Goal: Information Seeking & Learning: Learn about a topic

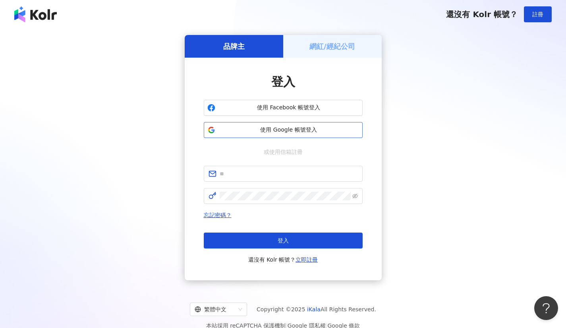
click at [264, 127] on span "使用 Google 帳號登入" at bounding box center [289, 130] width 141 height 8
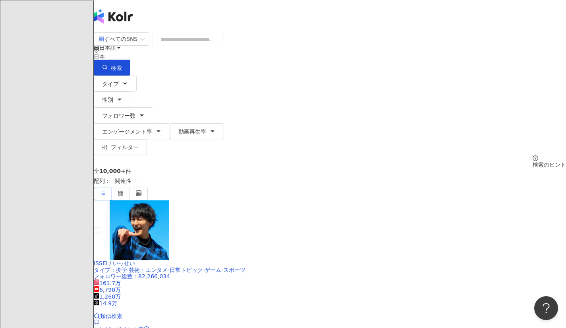
click at [137, 45] on div "すべてのSNS" at bounding box center [118, 39] width 39 height 13
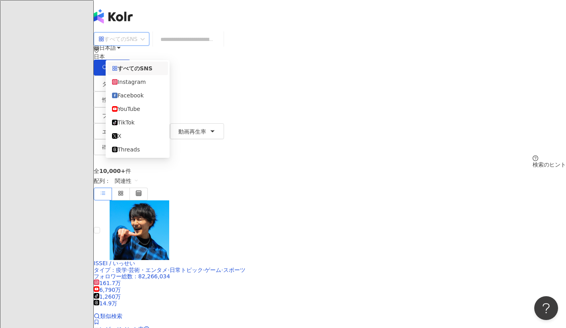
click at [137, 45] on div "すべてのSNS" at bounding box center [118, 39] width 39 height 13
click at [140, 85] on div "Instagram" at bounding box center [137, 81] width 51 height 9
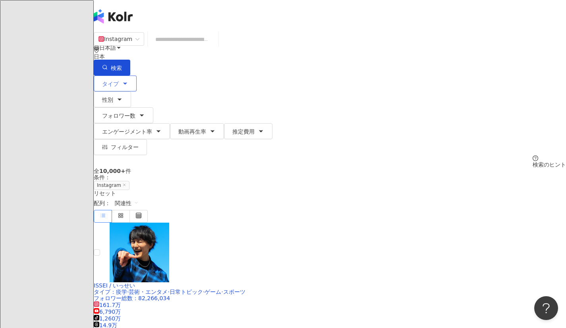
click at [137, 75] on button "タイプ" at bounding box center [115, 83] width 43 height 16
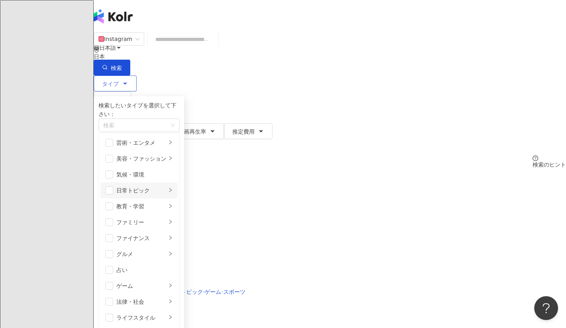
scroll to position [44, 0]
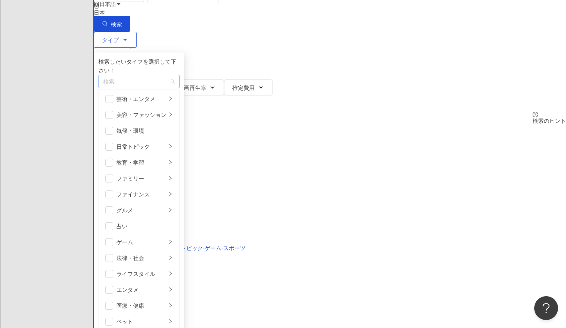
click at [165, 79] on div "button" at bounding box center [135, 82] width 70 height 6
type input "*"
click at [162, 94] on div "ペット / 猫" at bounding box center [195, 95] width 190 height 9
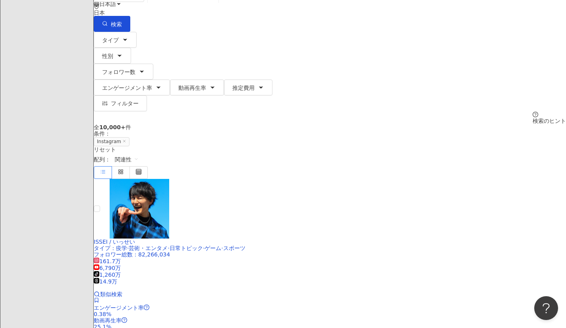
click at [335, 124] on div "全 10,000+ 件 条件 ： Instagram リセット 配列： 関連性" at bounding box center [330, 151] width 472 height 54
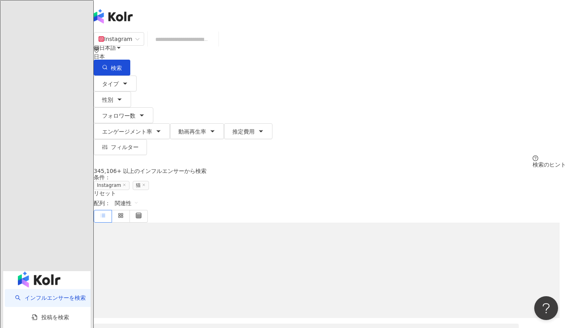
click at [219, 63] on div "Instagram 日本 検索 タイプ 性別 フォロワー数 エンゲージメント率 動画再生率 推定費用 フィルター 検索のヒント" at bounding box center [330, 100] width 472 height 136
click at [135, 112] on span "フォロワー数" at bounding box center [118, 115] width 33 height 6
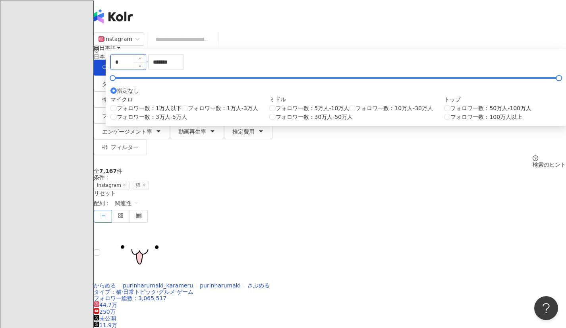
click at [146, 70] on input "*" at bounding box center [128, 61] width 35 height 15
type input "*****"
click at [184, 70] on input "*******" at bounding box center [166, 61] width 35 height 15
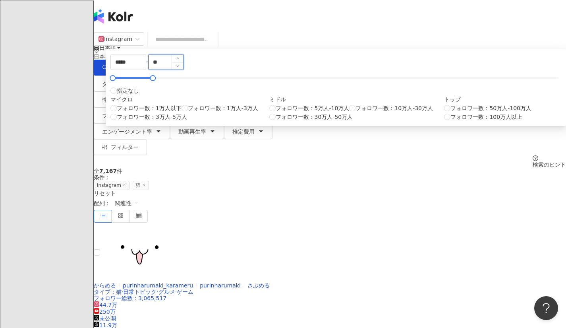
type input "*"
type input "******"
click at [427, 168] on div "全 7,167 件 条件 ： Instagram 猫 リセット 配列： 関連性" at bounding box center [330, 195] width 472 height 54
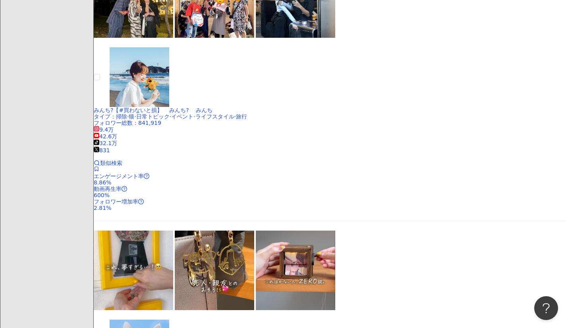
scroll to position [1221, 0]
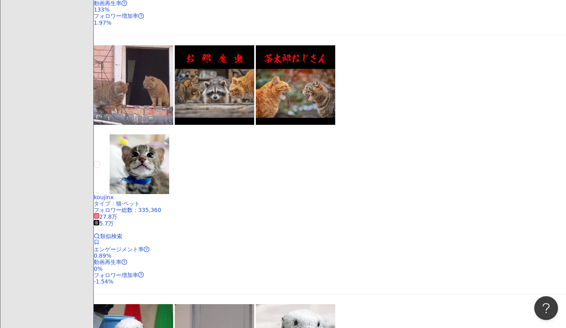
scroll to position [299, 0]
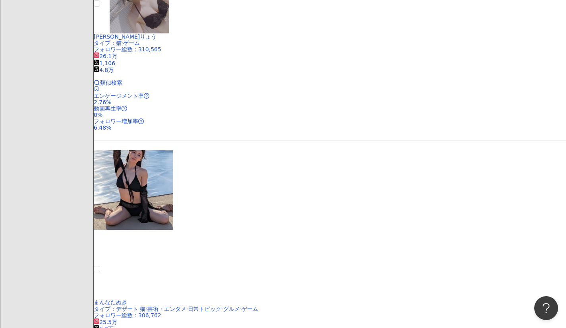
scroll to position [1227, 0]
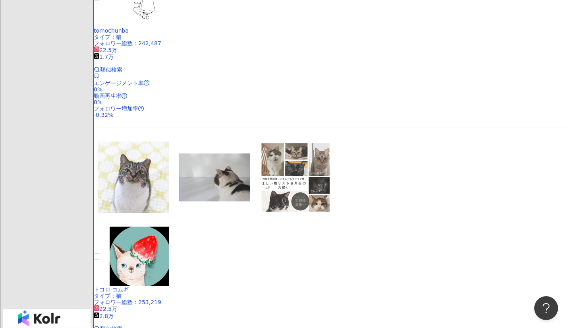
scroll to position [1285, 0]
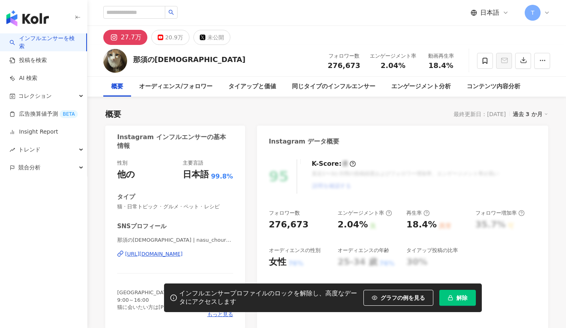
click at [162, 255] on div "https://www.instagram.com/nasu_chourakuji/" at bounding box center [154, 253] width 58 height 7
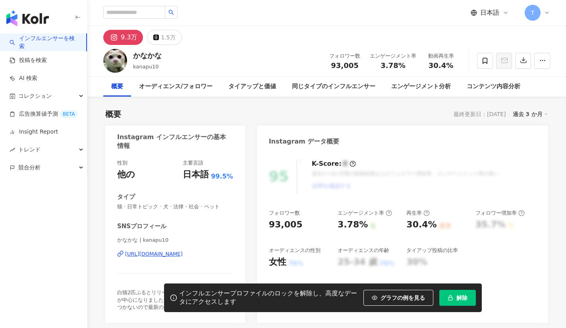
click at [454, 296] on button "解除" at bounding box center [457, 298] width 37 height 16
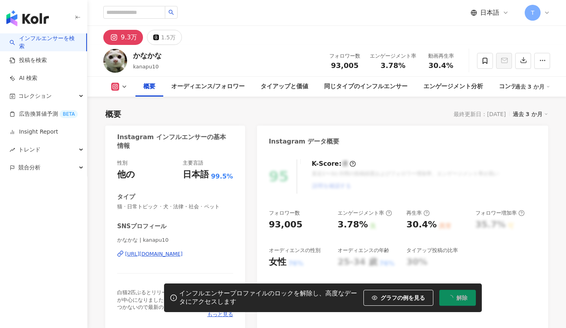
scroll to position [49, 0]
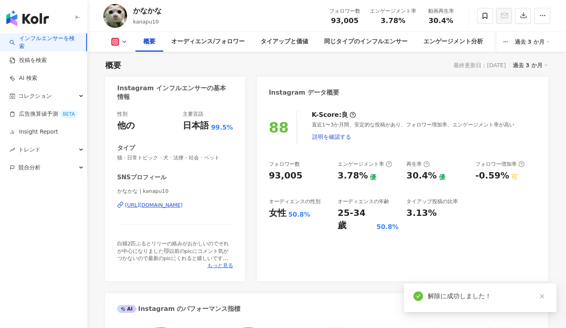
click at [171, 209] on div "かなかな | kanapu10 https://www.instagram.com/kanapu10/" at bounding box center [175, 211] width 116 height 46
drag, startPoint x: 333, startPoint y: 20, endPoint x: 359, endPoint y: 23, distance: 26.4
click at [359, 23] on div "93,005" at bounding box center [344, 21] width 31 height 8
copy span "93,005"
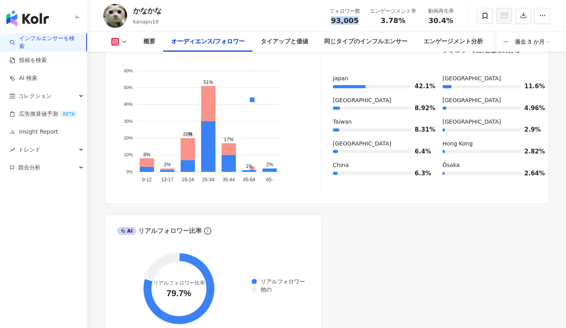
scroll to position [792, 0]
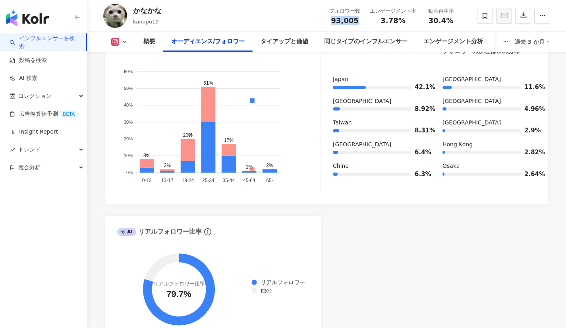
click at [41, 46] on link "インフルエンサーを検索" at bounding box center [45, 42] width 70 height 15
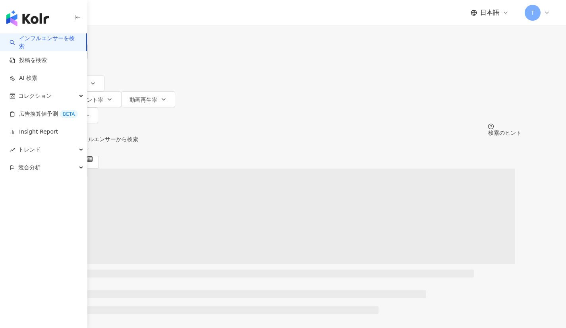
click at [101, 14] on div "すべてのSNS" at bounding box center [73, 7] width 56 height 14
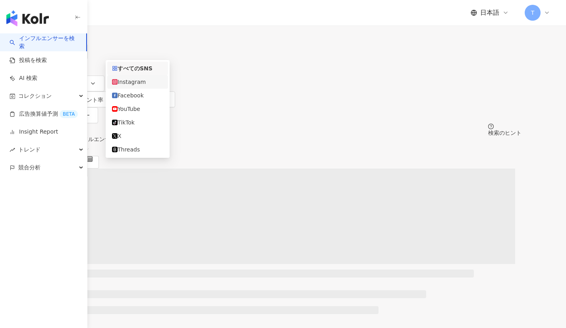
click at [153, 86] on div "Instagram" at bounding box center [137, 81] width 51 height 9
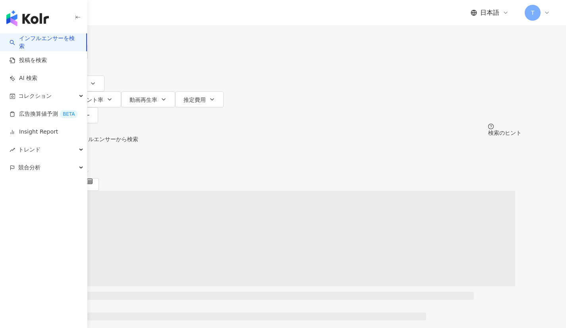
click at [166, 15] on input "search" at bounding box center [134, 7] width 64 height 15
paste input "*********"
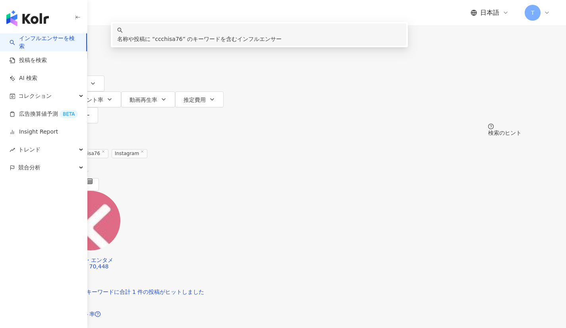
click at [166, 15] on input "*********" at bounding box center [134, 7] width 64 height 15
type input "*********"
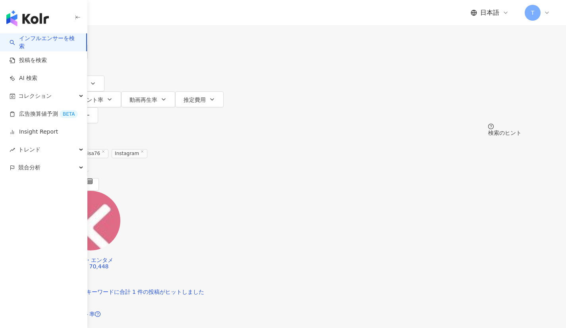
click at [109, 149] on span "キーワード：ccchisa76" at bounding box center [77, 153] width 64 height 9
click at [105, 150] on line at bounding box center [104, 151] width 2 height 2
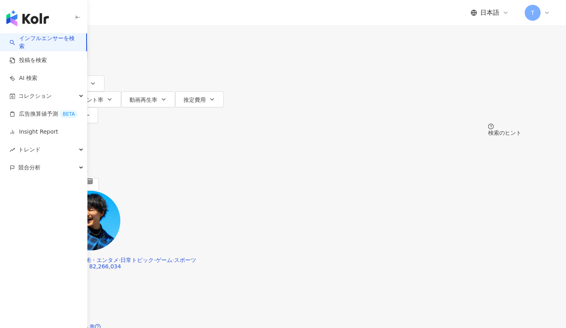
click at [166, 15] on input "search" at bounding box center [134, 7] width 64 height 15
paste input "*********"
type input "*********"
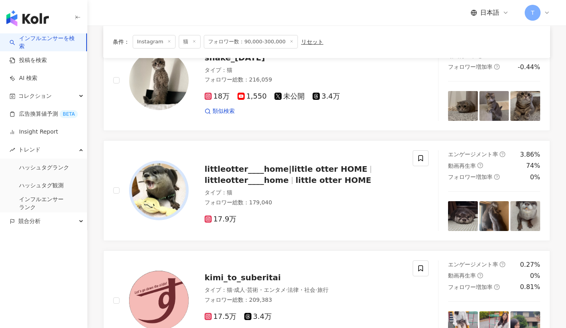
scroll to position [1285, 0]
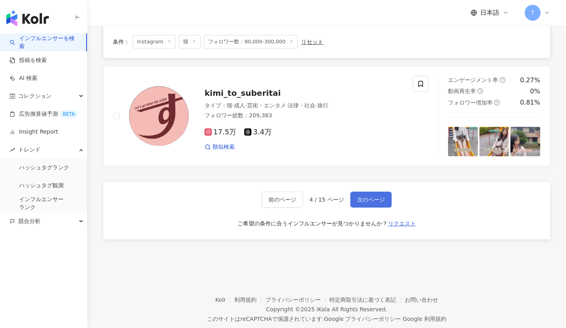
click at [359, 192] on button "次のページ" at bounding box center [370, 200] width 41 height 16
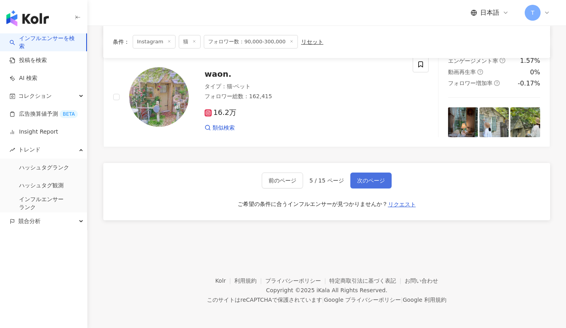
click at [370, 181] on span "次のページ" at bounding box center [371, 180] width 28 height 6
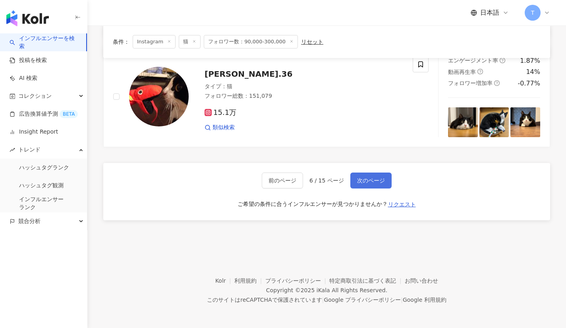
click at [368, 180] on span "次のページ" at bounding box center [371, 180] width 28 height 6
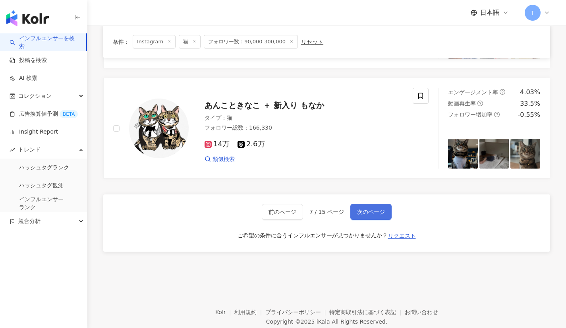
scroll to position [1251, 0]
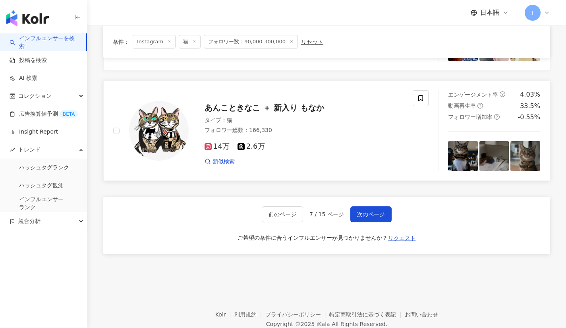
click at [264, 107] on span "あんこときなこ ＋ 新入り もなか" at bounding box center [265, 108] width 120 height 10
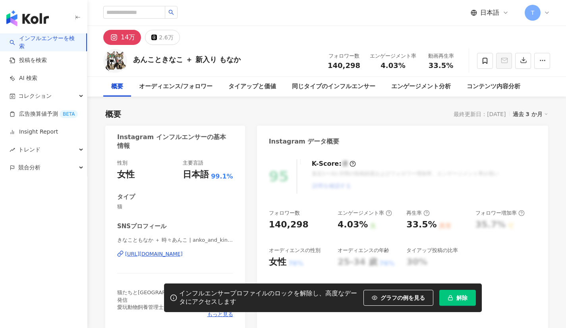
click at [182, 257] on div "[URL][DOMAIN_NAME]" at bounding box center [154, 253] width 58 height 7
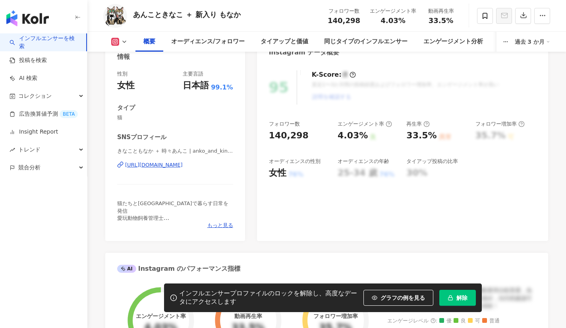
scroll to position [98, 0]
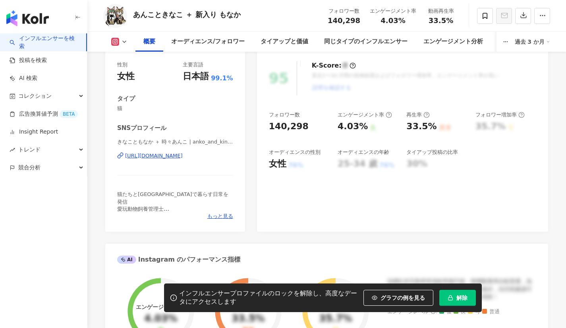
click at [183, 157] on div "[URL][DOMAIN_NAME]" at bounding box center [154, 155] width 58 height 7
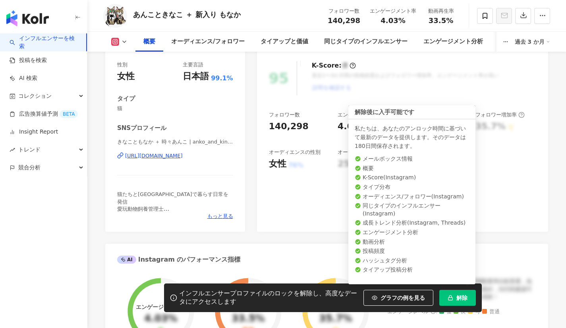
click at [455, 298] on button "解除" at bounding box center [457, 298] width 37 height 16
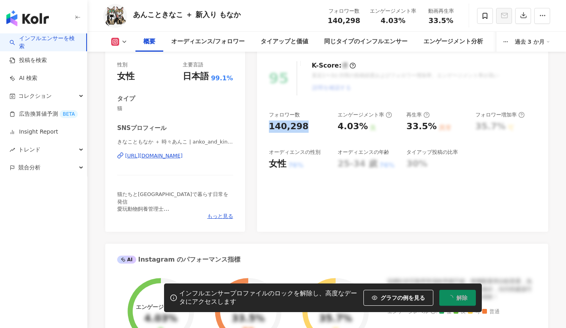
drag, startPoint x: 269, startPoint y: 120, endPoint x: 309, endPoint y: 120, distance: 39.3
click at [309, 120] on div "140,298" at bounding box center [299, 126] width 61 height 12
copy div "140,298"
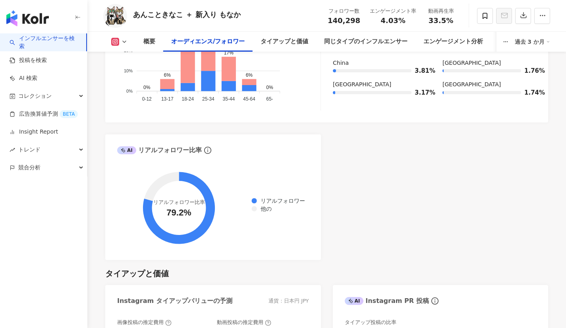
scroll to position [781, 0]
